Goal: Find specific page/section

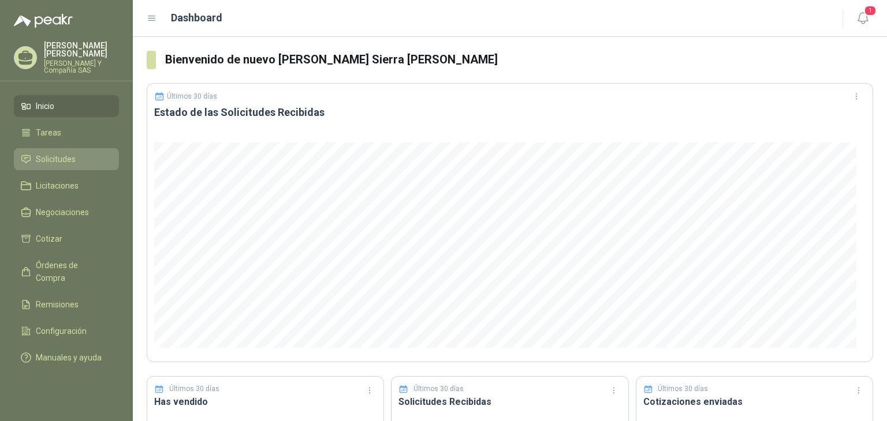
click at [39, 156] on span "Solicitudes" at bounding box center [56, 159] width 40 height 13
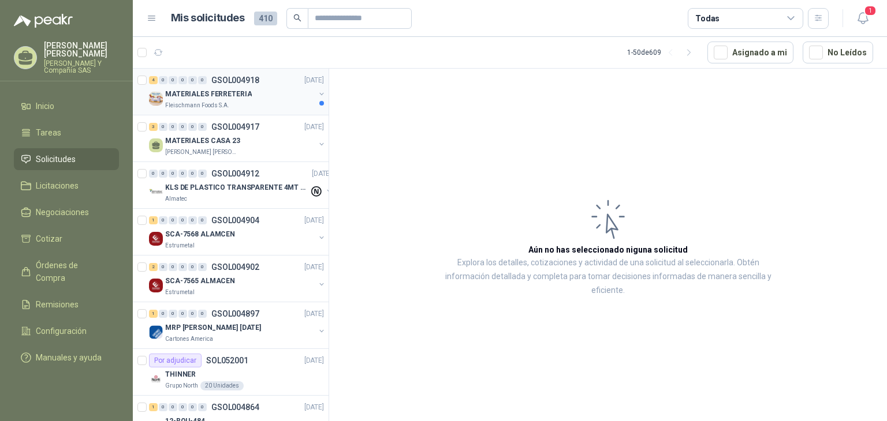
click at [245, 106] on div "Fleischmann Foods S.A." at bounding box center [240, 105] width 150 height 9
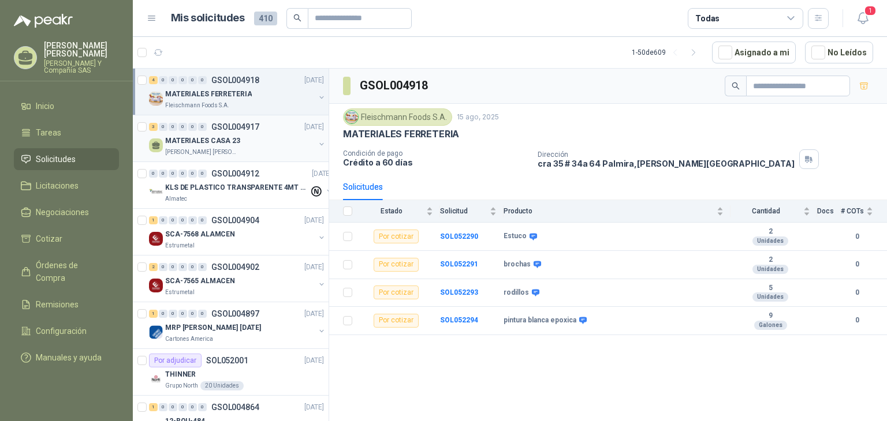
click at [216, 148] on p "Julian Vicente Holguin" at bounding box center [201, 152] width 73 height 9
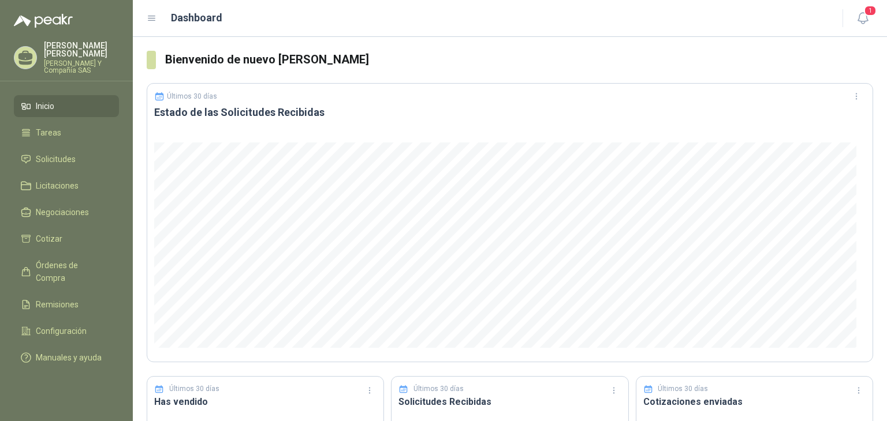
click at [507, 98] on div "Últimos 30 días" at bounding box center [509, 96] width 711 height 18
